Goal: Information Seeking & Learning: Learn about a topic

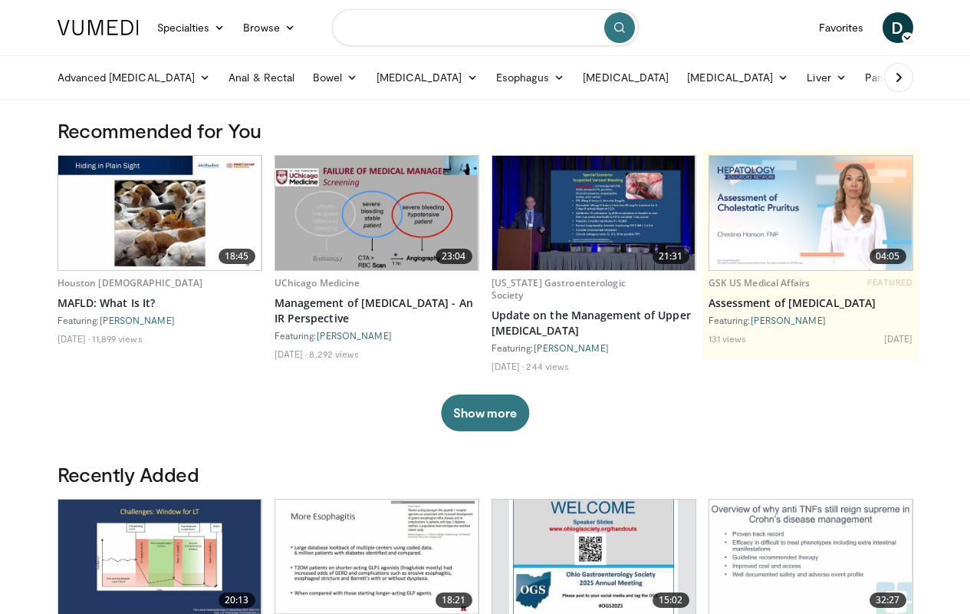
click at [463, 33] on input "Search topics, interventions" at bounding box center [485, 27] width 307 height 37
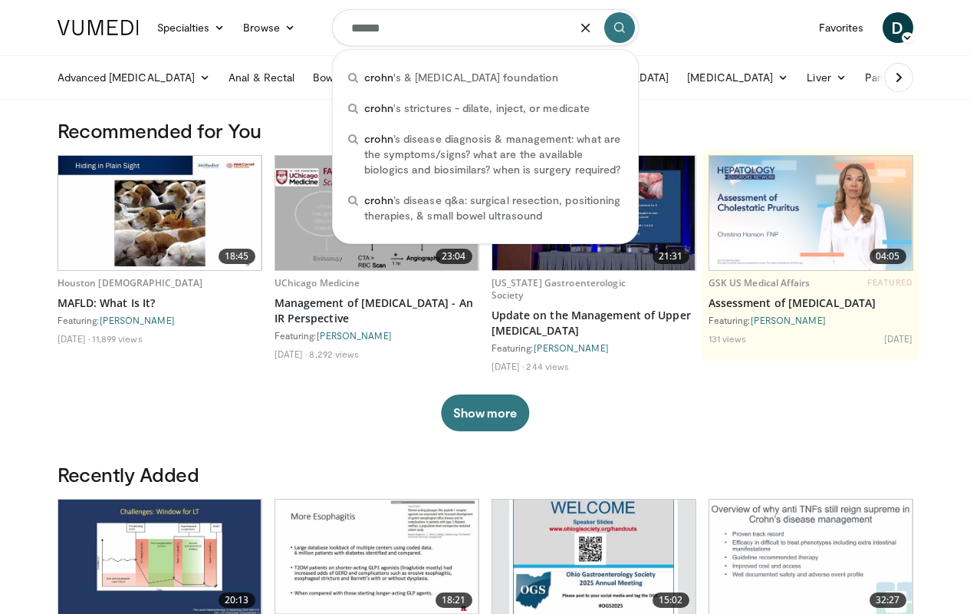
type input "*******"
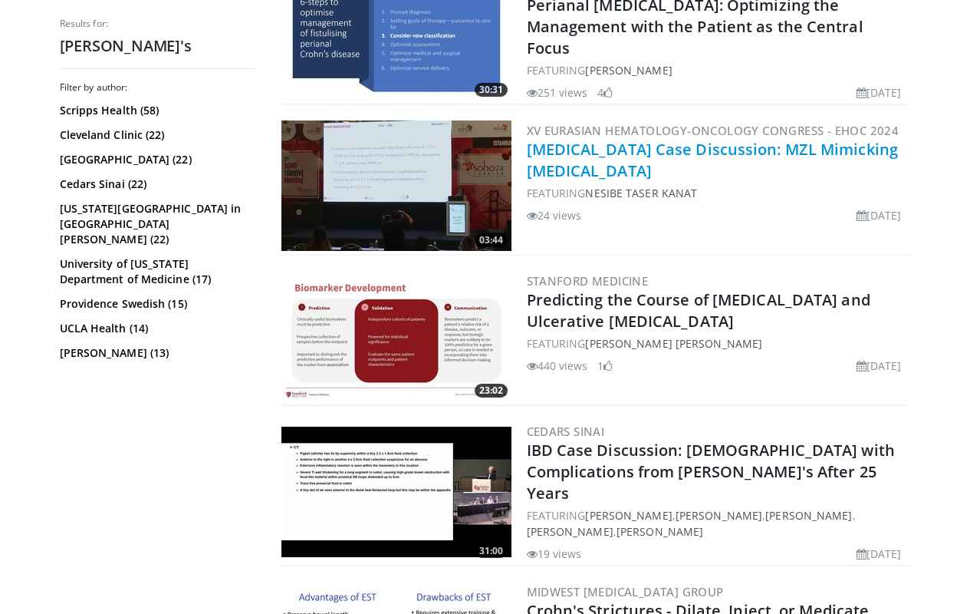
scroll to position [3216, 0]
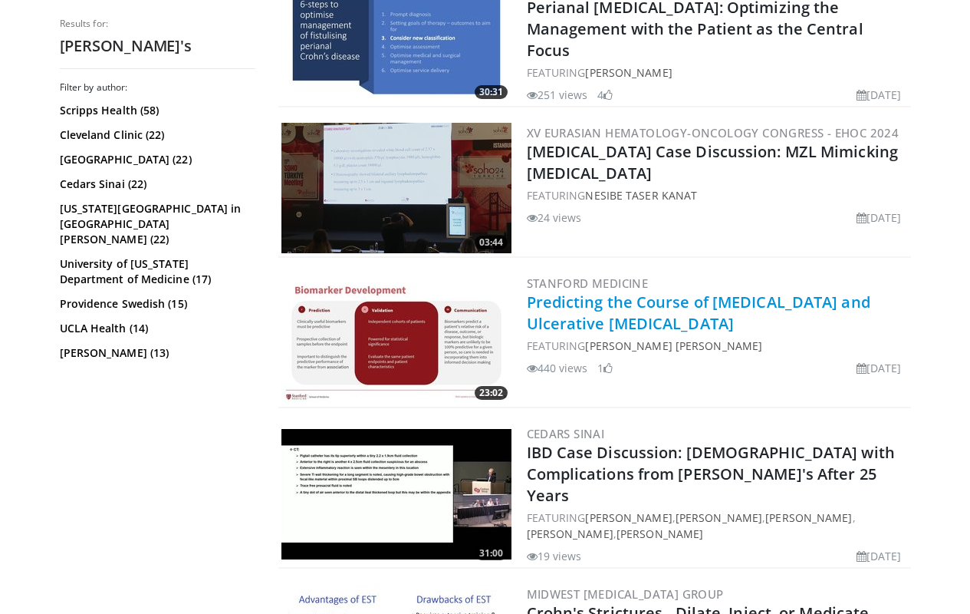
click at [565, 295] on link "Predicting the Course of Crohn's Disease and Ulcerative Colitis" at bounding box center [699, 313] width 344 height 42
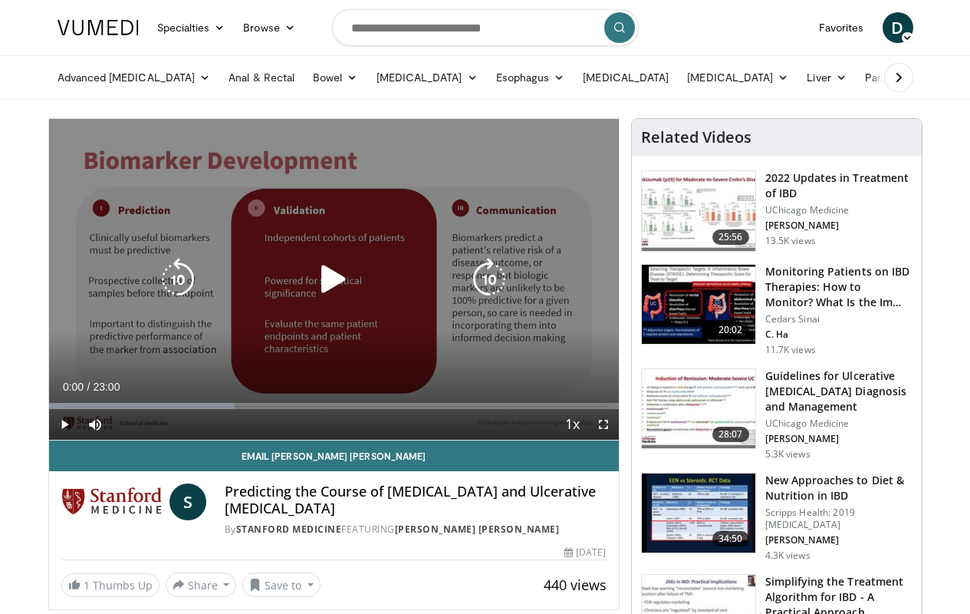
click at [412, 311] on div "10 seconds Tap to unmute" at bounding box center [334, 279] width 570 height 321
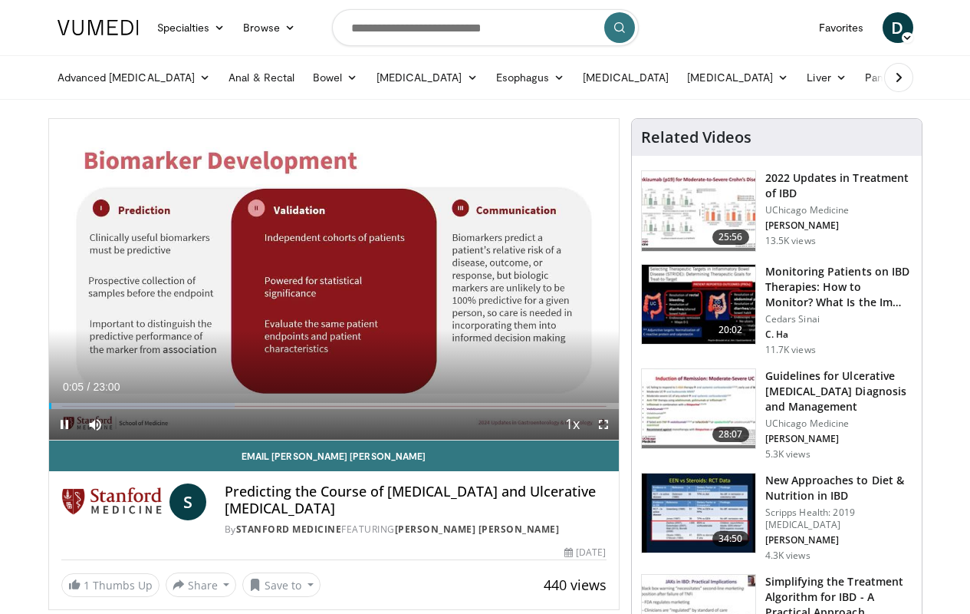
click at [605, 418] on span "Video Player" at bounding box center [603, 424] width 31 height 31
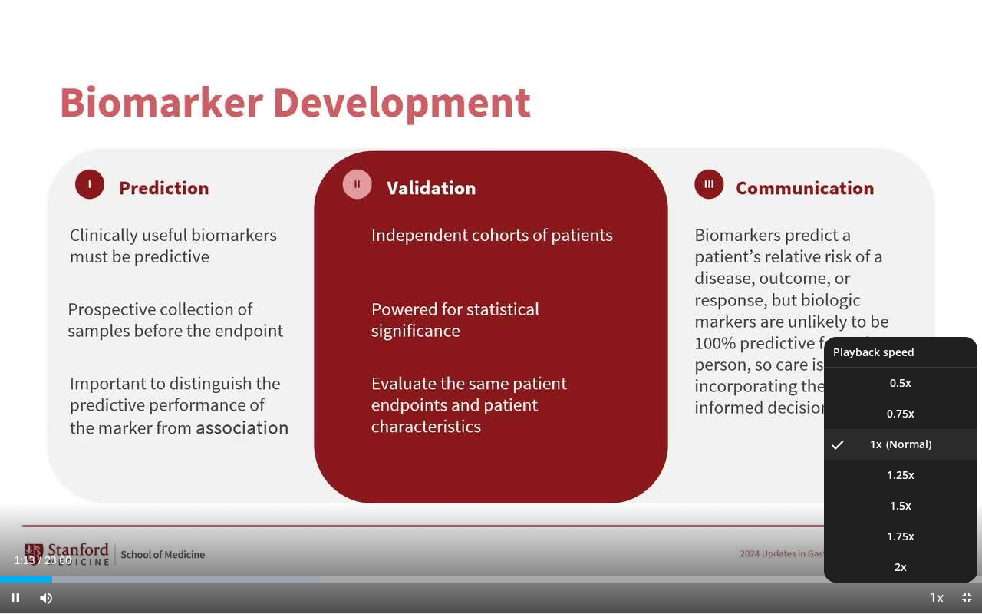
click at [941, 608] on span "Video Player" at bounding box center [935, 598] width 21 height 31
click at [923, 524] on li "1.75x" at bounding box center [900, 536] width 153 height 31
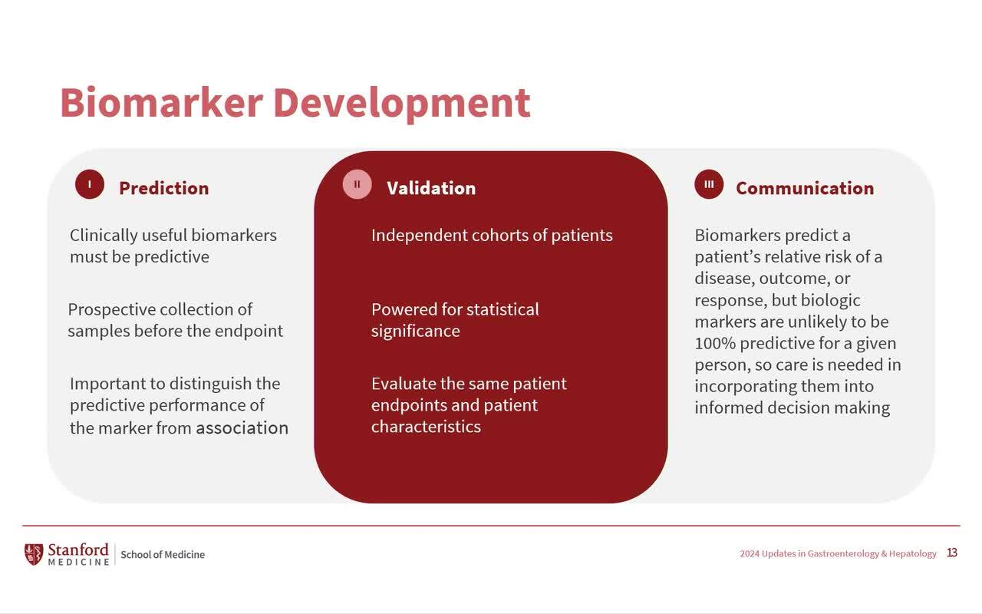
click at [936, 598] on button "Playback Rate" at bounding box center [936, 597] width 31 height 31
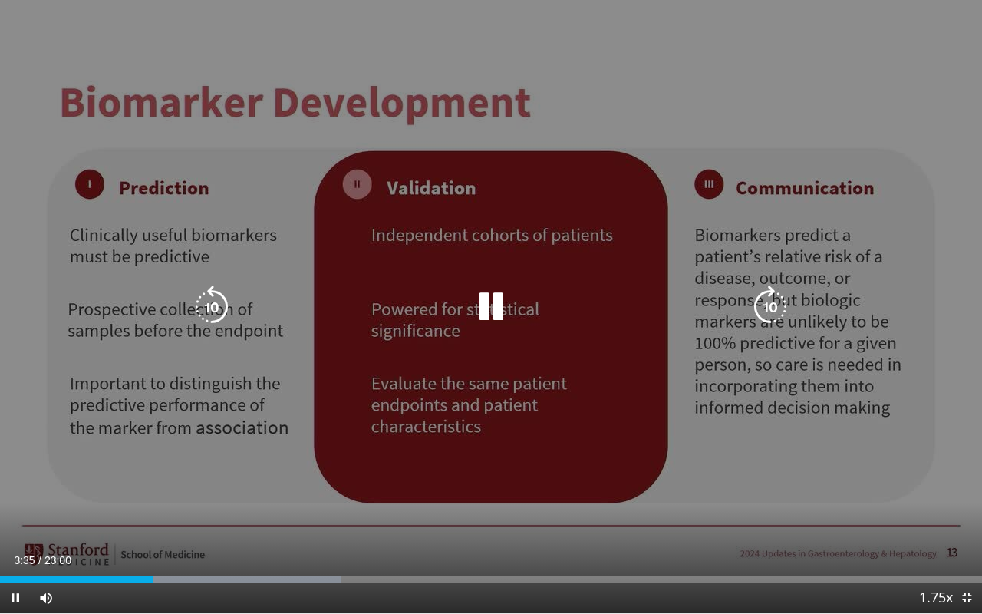
click at [492, 315] on icon "Video Player" at bounding box center [490, 306] width 43 height 43
click at [893, 70] on div "10 seconds Tap to unmute" at bounding box center [491, 306] width 982 height 613
click at [587, 327] on div "10 seconds Tap to unmute" at bounding box center [491, 306] width 982 height 613
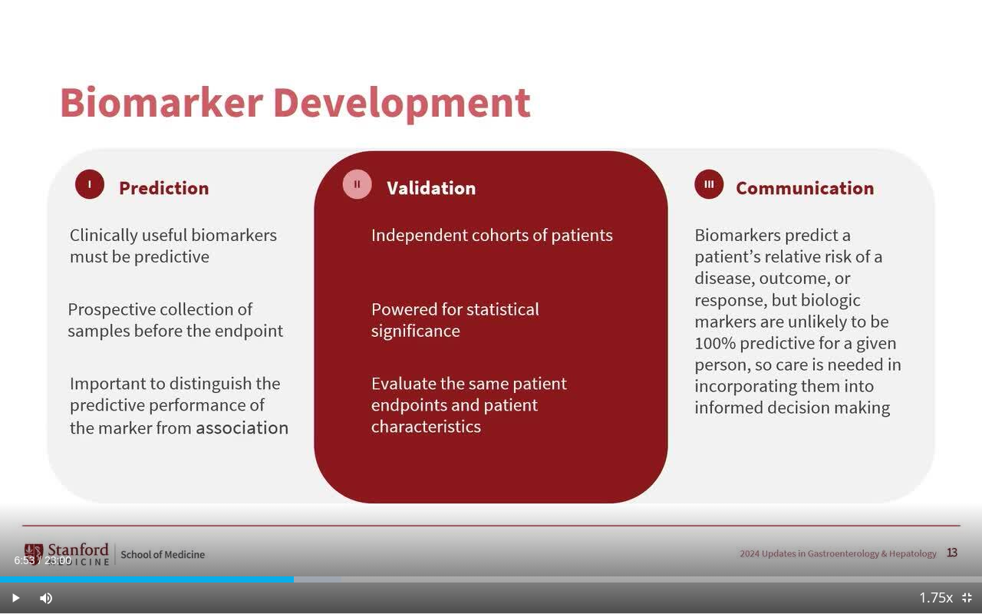
click at [960, 596] on span "Video Player" at bounding box center [966, 597] width 31 height 31
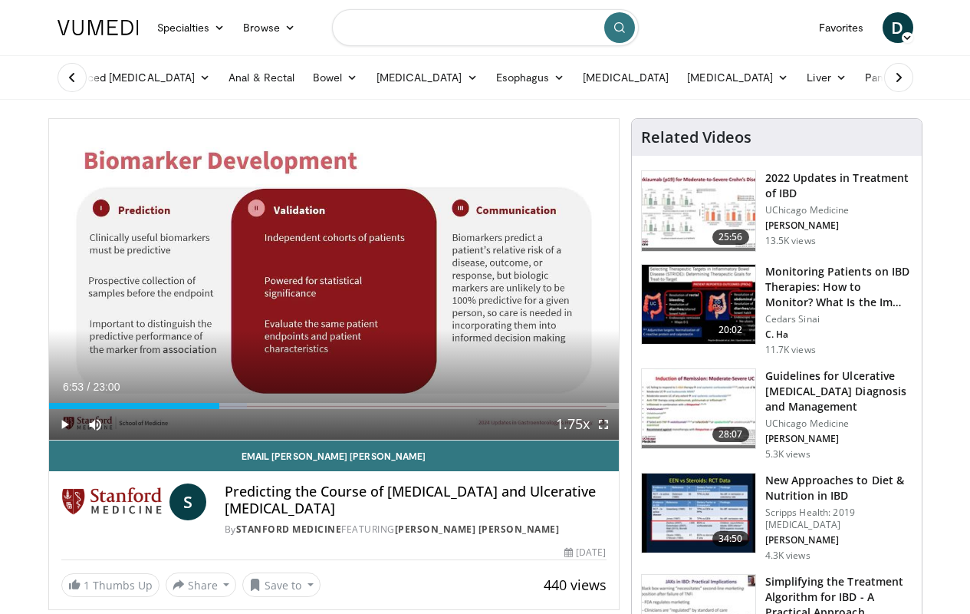
click at [471, 38] on input "Search topics, interventions" at bounding box center [485, 27] width 307 height 37
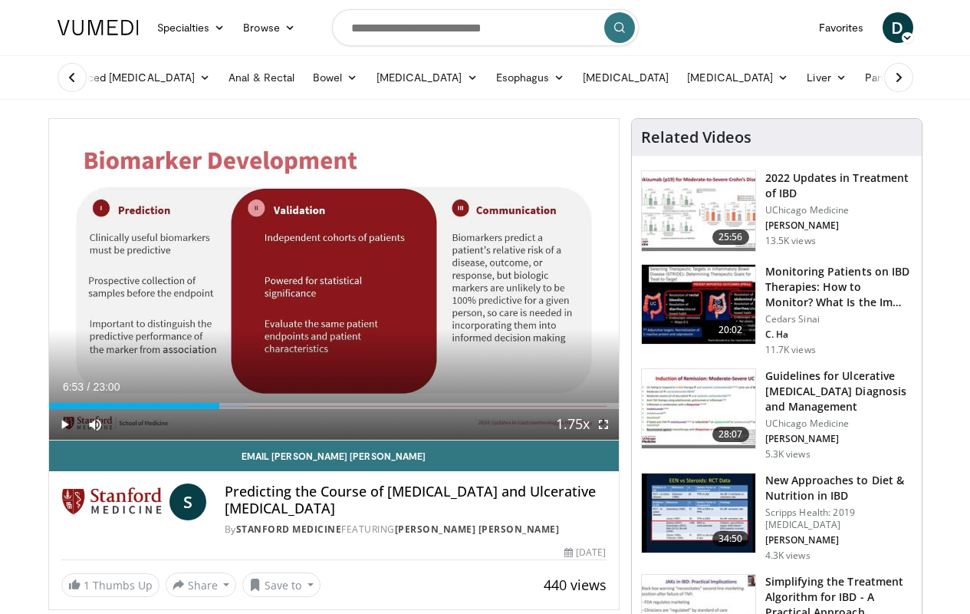
click at [80, 81] on button at bounding box center [72, 77] width 29 height 29
click at [727, 79] on link "[MEDICAL_DATA]" at bounding box center [738, 77] width 120 height 31
click at [798, 76] on link "Liver" at bounding box center [827, 77] width 58 height 31
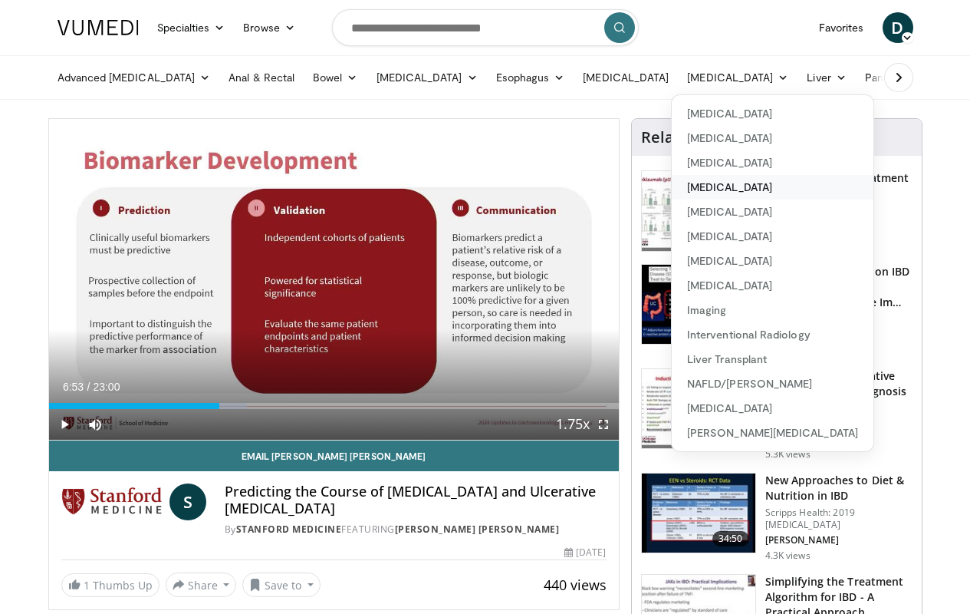
click at [710, 179] on link "[MEDICAL_DATA]" at bounding box center [773, 187] width 202 height 25
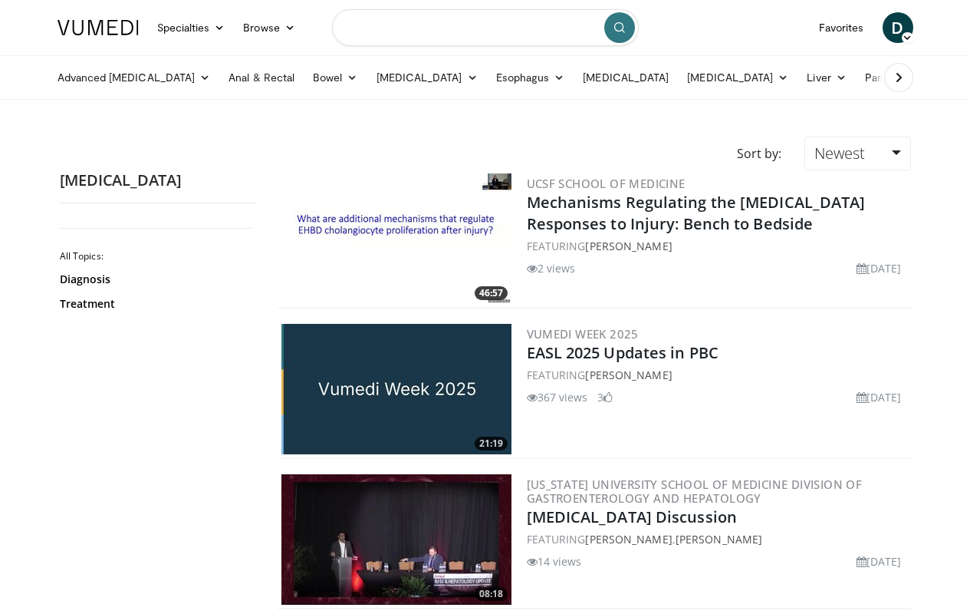
click at [564, 41] on input "Search topics, interventions" at bounding box center [485, 27] width 307 height 37
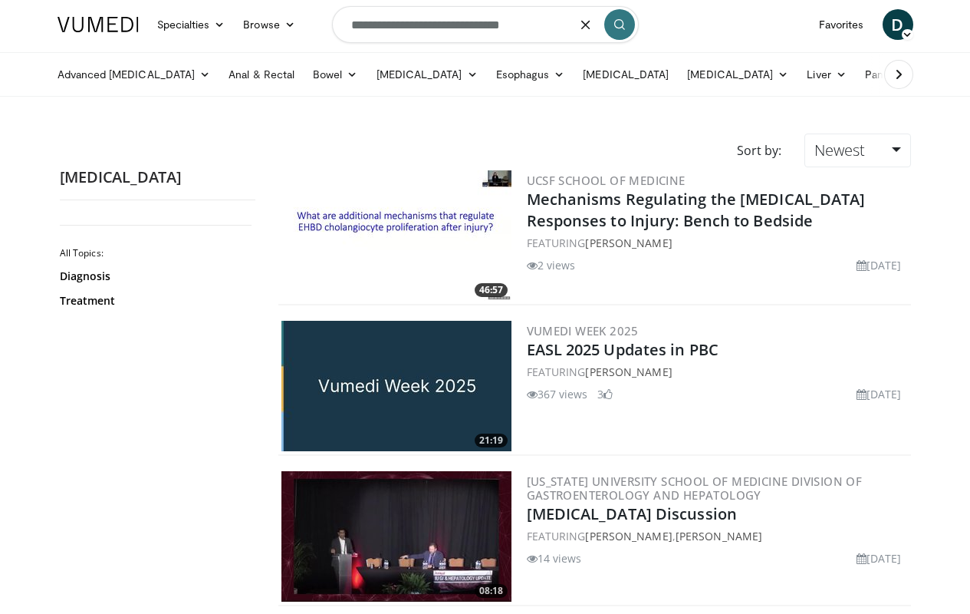
type input "**********"
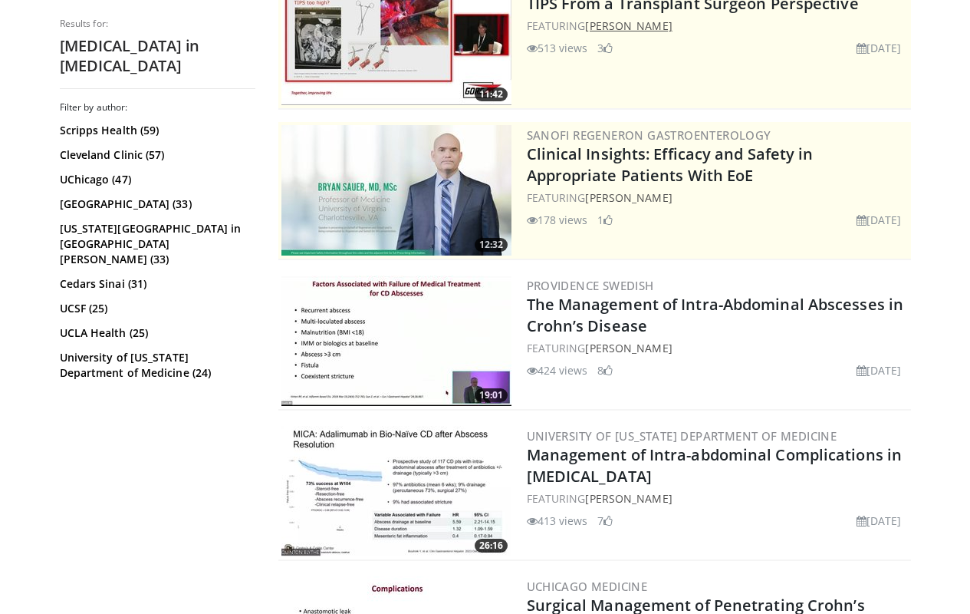
scroll to position [202, 0]
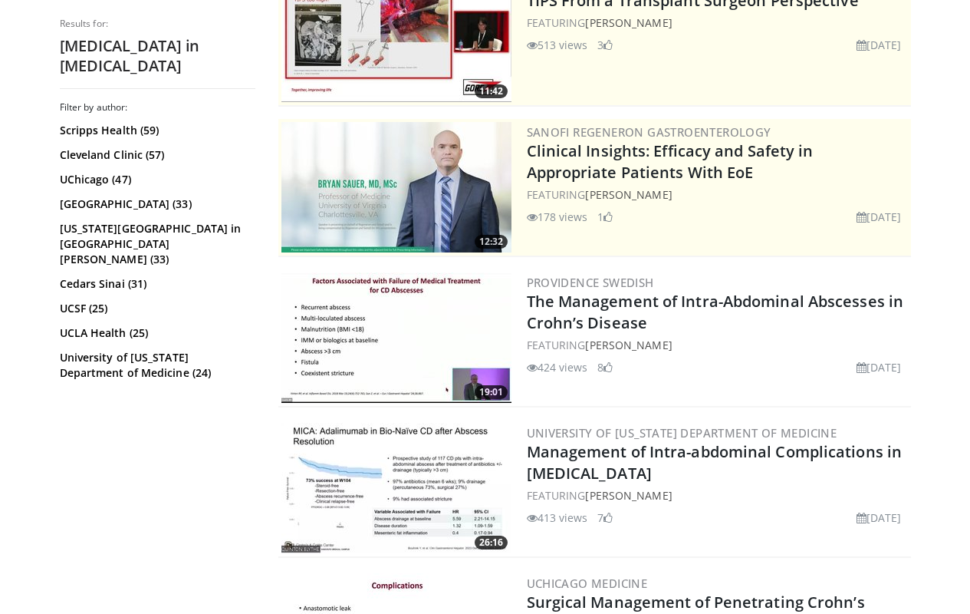
click at [495, 313] on img at bounding box center [397, 337] width 230 height 130
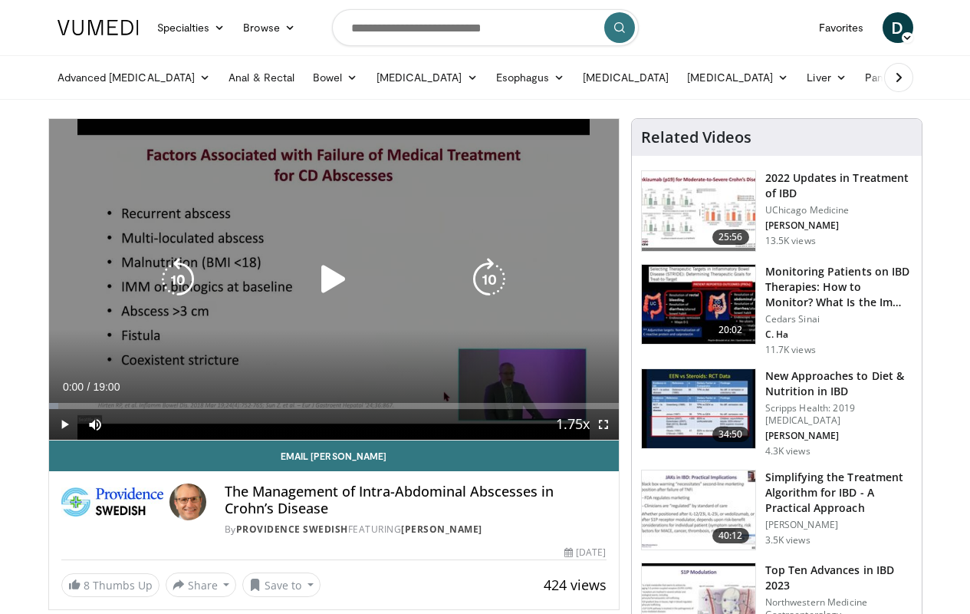
click at [328, 273] on icon "Video Player" at bounding box center [333, 279] width 43 height 43
click at [479, 277] on icon "Video Player" at bounding box center [489, 279] width 43 height 43
click at [173, 288] on icon "Video Player" at bounding box center [177, 279] width 43 height 43
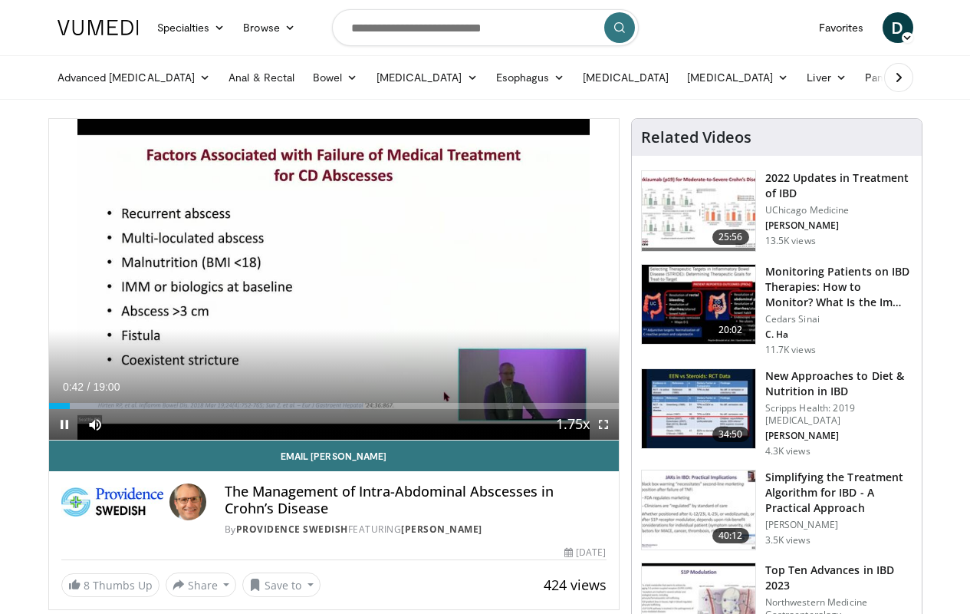
click at [601, 427] on span "Video Player" at bounding box center [603, 424] width 31 height 31
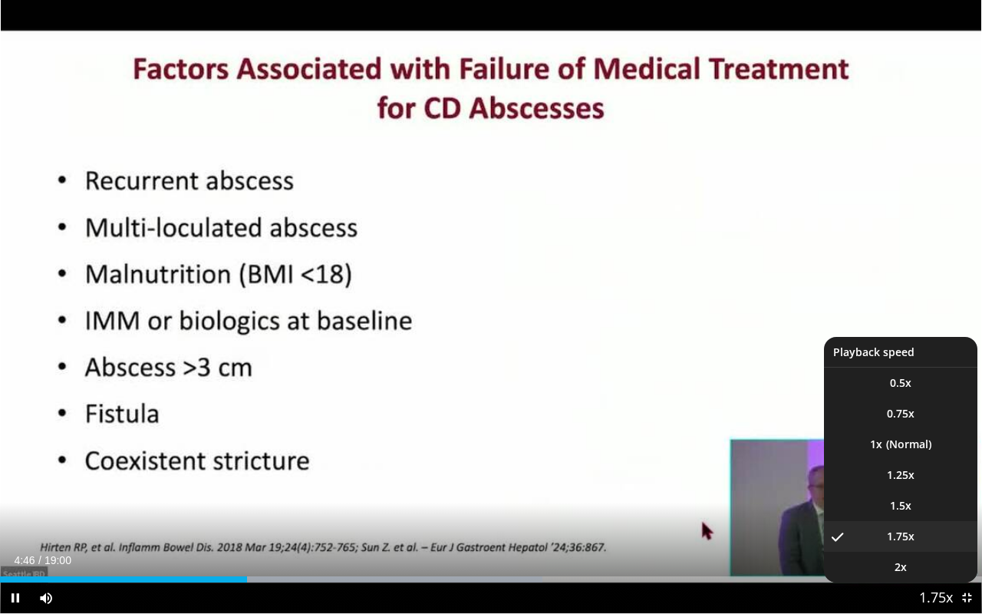
click at [931, 605] on span "Video Player" at bounding box center [935, 598] width 21 height 31
click at [908, 519] on li "1.5x" at bounding box center [900, 505] width 153 height 31
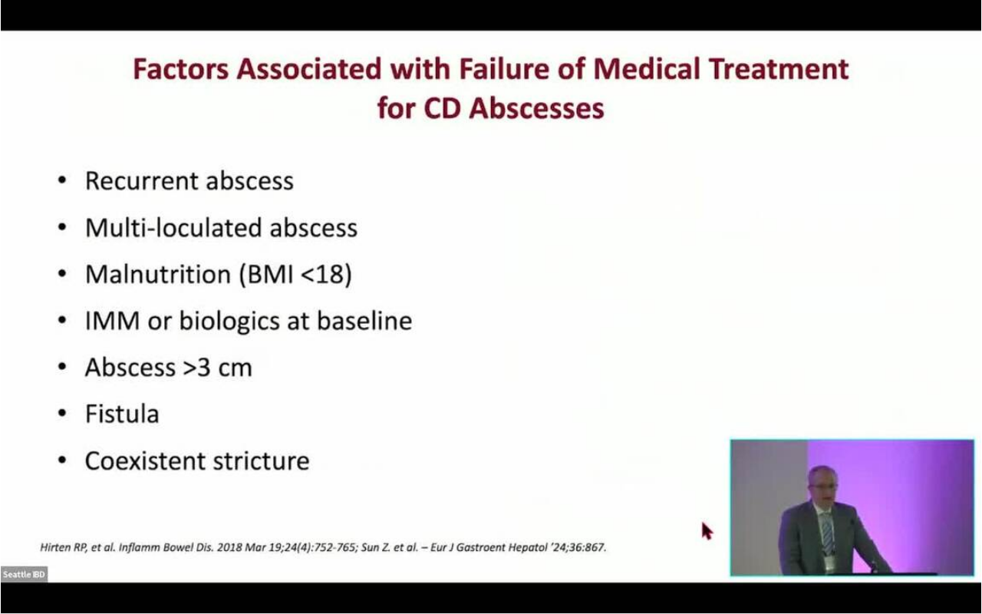
click at [936, 598] on button "Playback Rate" at bounding box center [936, 597] width 31 height 31
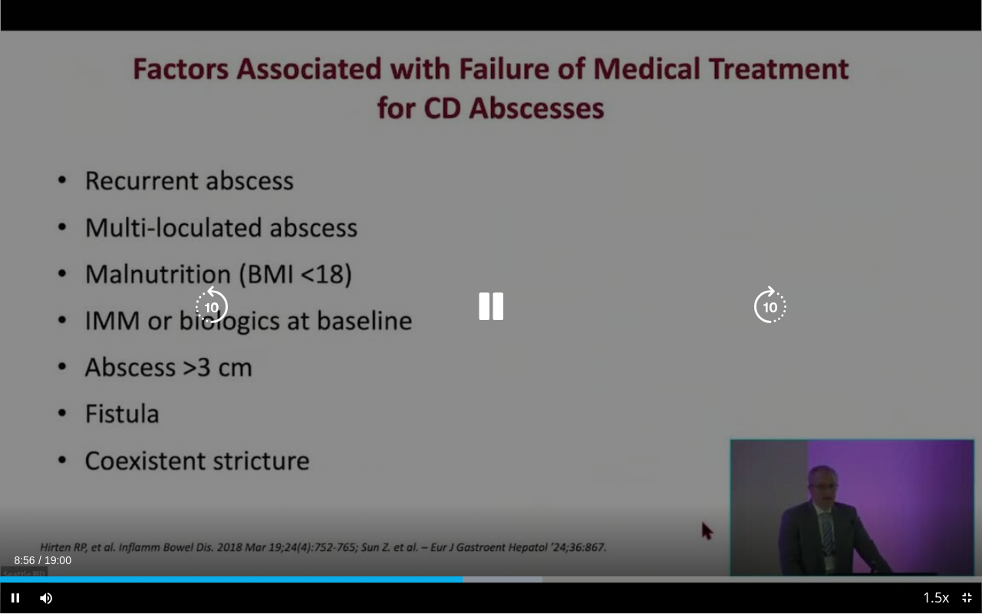
click at [670, 372] on div "10 seconds Tap to unmute" at bounding box center [491, 306] width 982 height 613
click at [489, 302] on icon "Video Player" at bounding box center [490, 306] width 43 height 43
click at [494, 298] on icon "Video Player" at bounding box center [490, 306] width 43 height 43
click at [482, 308] on icon "Video Player" at bounding box center [490, 306] width 43 height 43
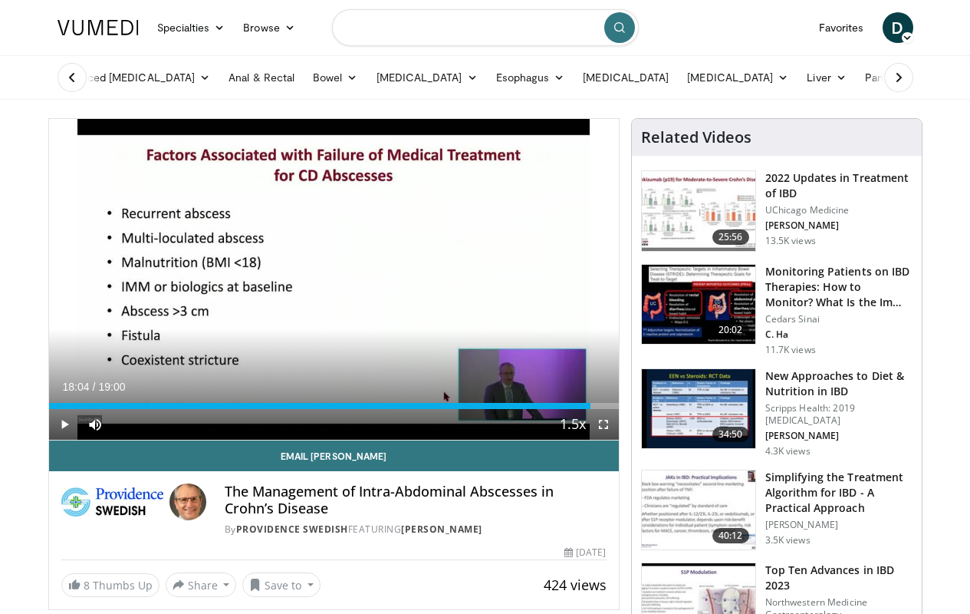
click at [442, 41] on input "Search topics, interventions" at bounding box center [485, 27] width 307 height 37
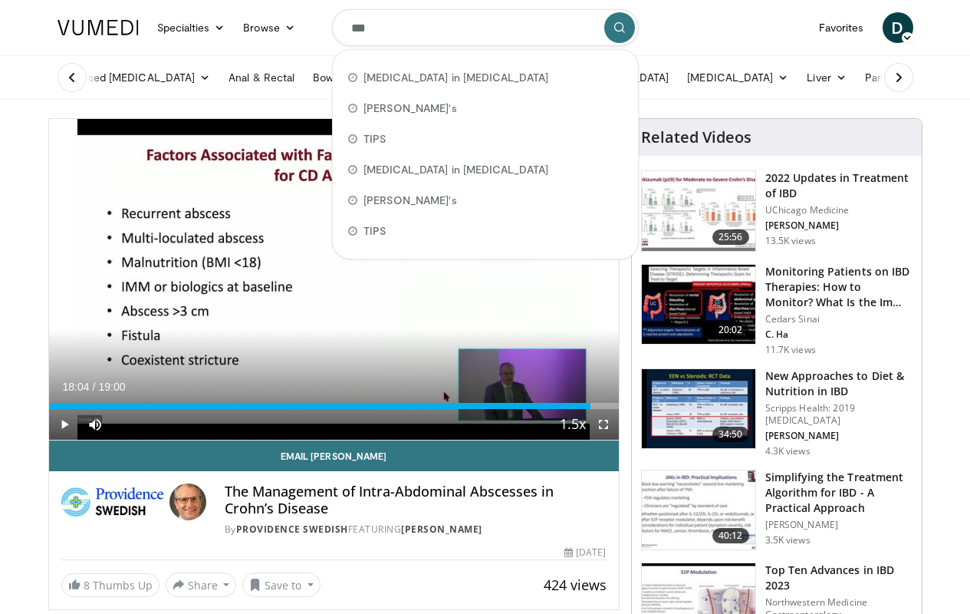
type input "****"
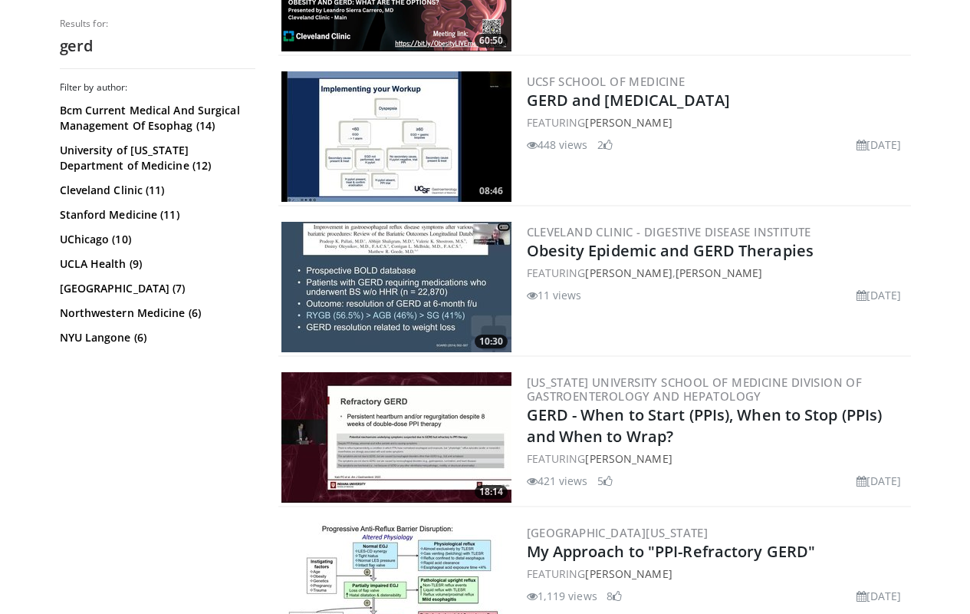
scroll to position [1472, 0]
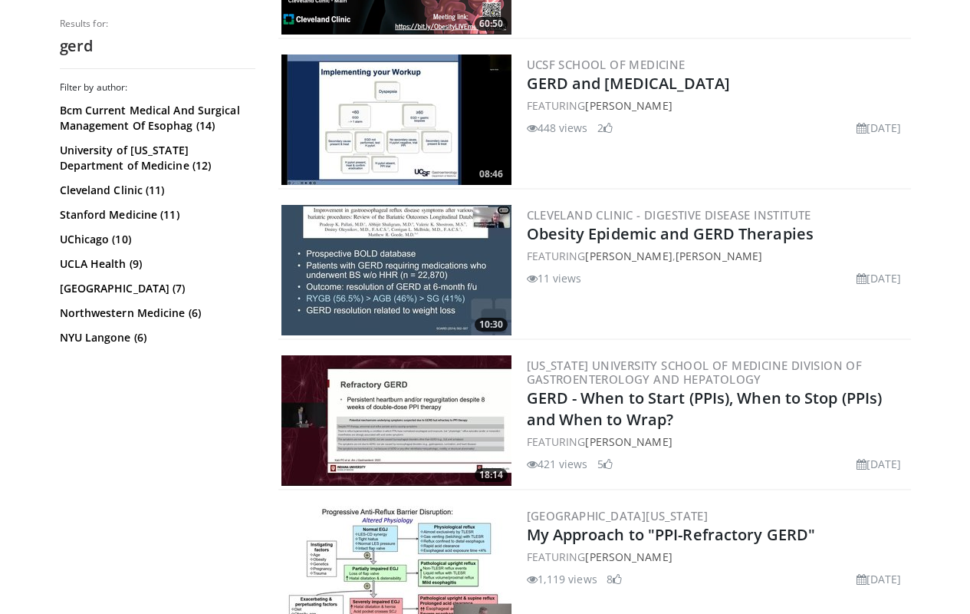
click at [424, 374] on img at bounding box center [397, 420] width 230 height 130
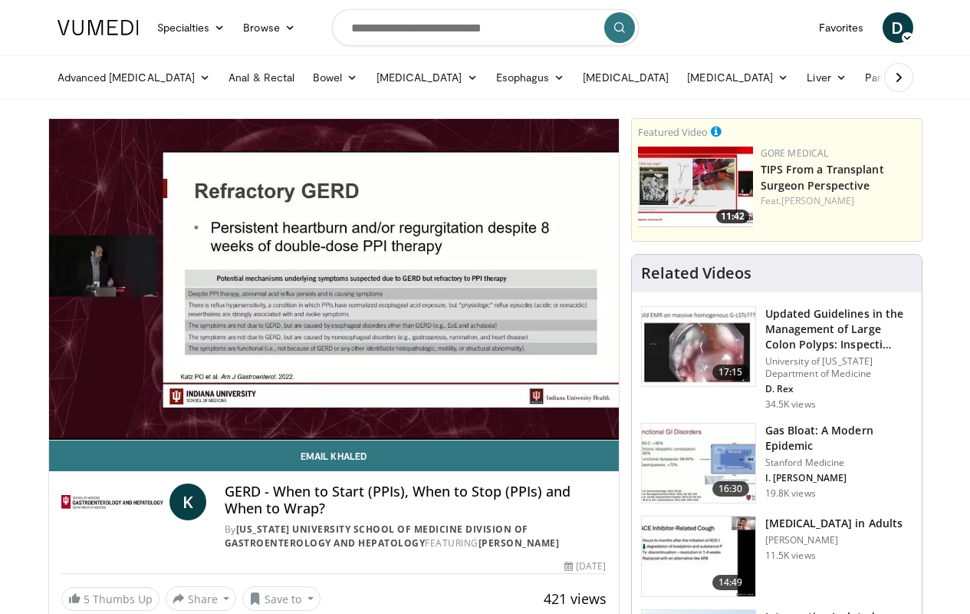
click at [377, 331] on div "10 seconds Tap to unmute" at bounding box center [334, 279] width 570 height 321
